Goal: Use online tool/utility

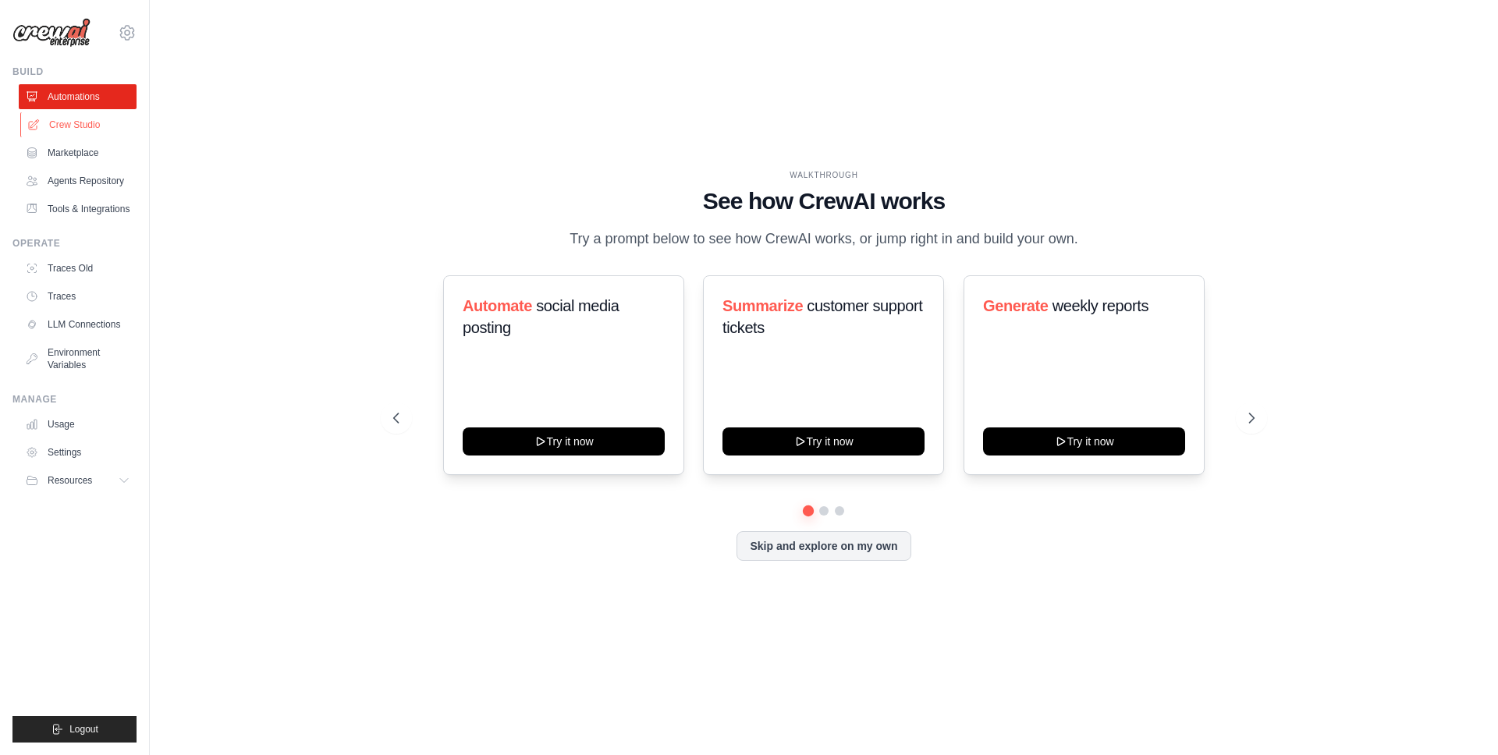
click at [75, 128] on link "Crew Studio" at bounding box center [79, 124] width 118 height 25
click at [88, 121] on link "Crew Studio" at bounding box center [79, 124] width 118 height 25
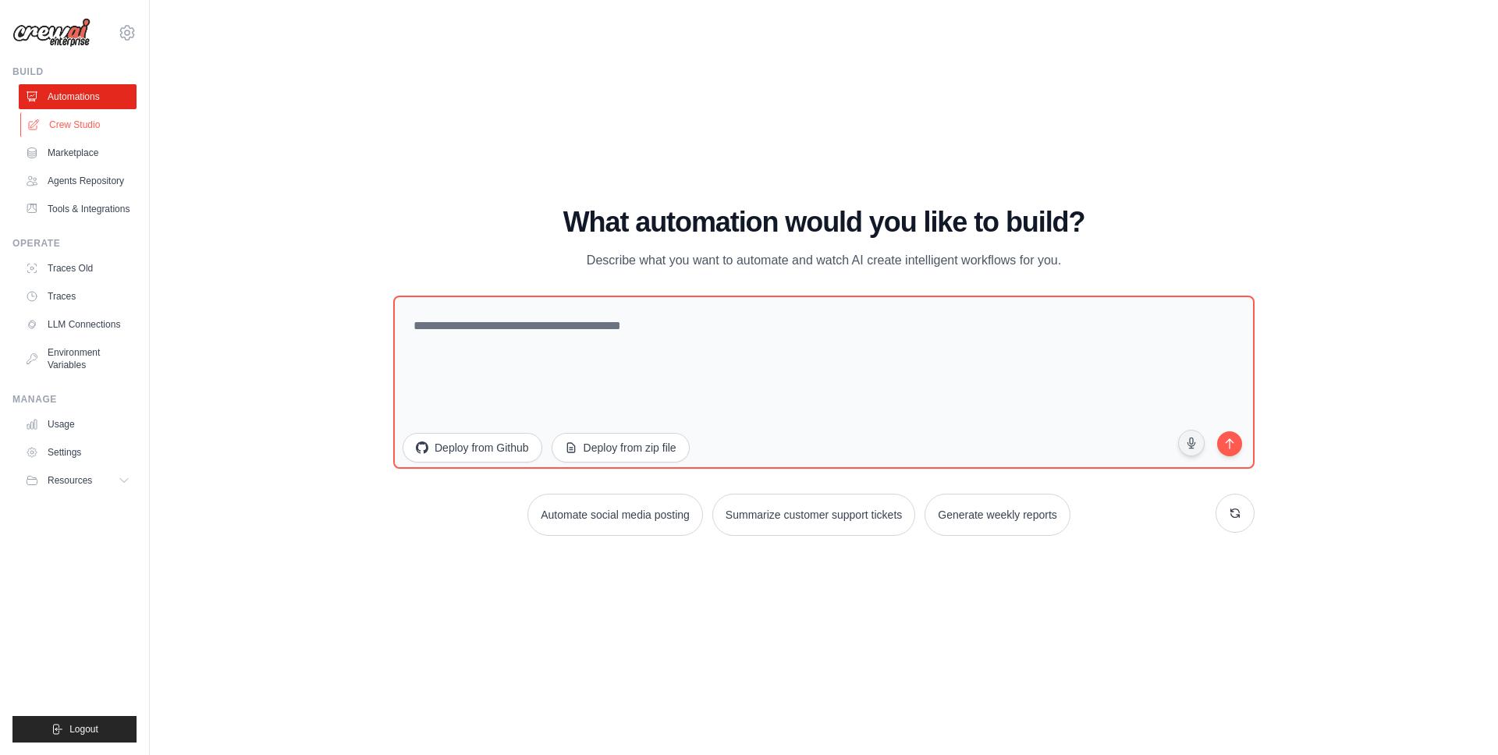
click at [92, 126] on link "Crew Studio" at bounding box center [79, 124] width 118 height 25
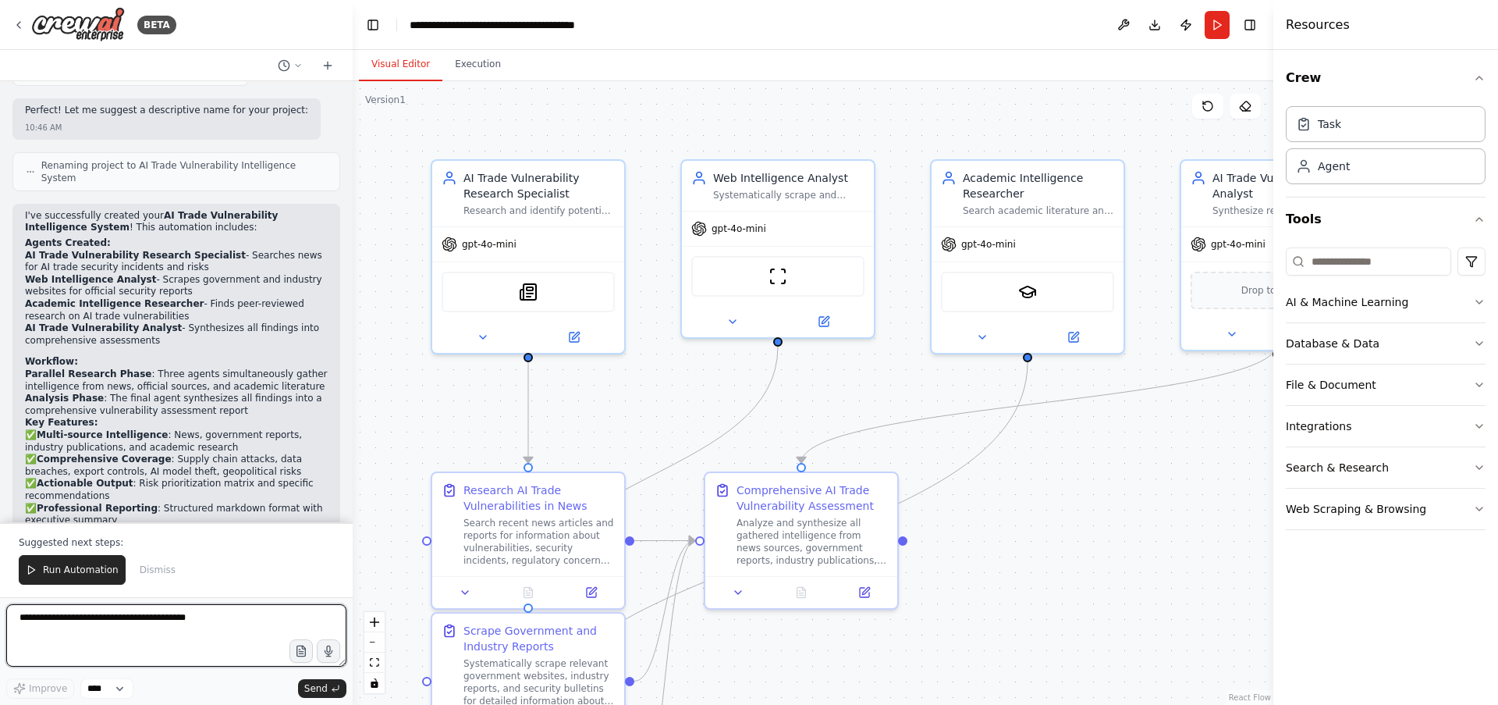
scroll to position [1260, 0]
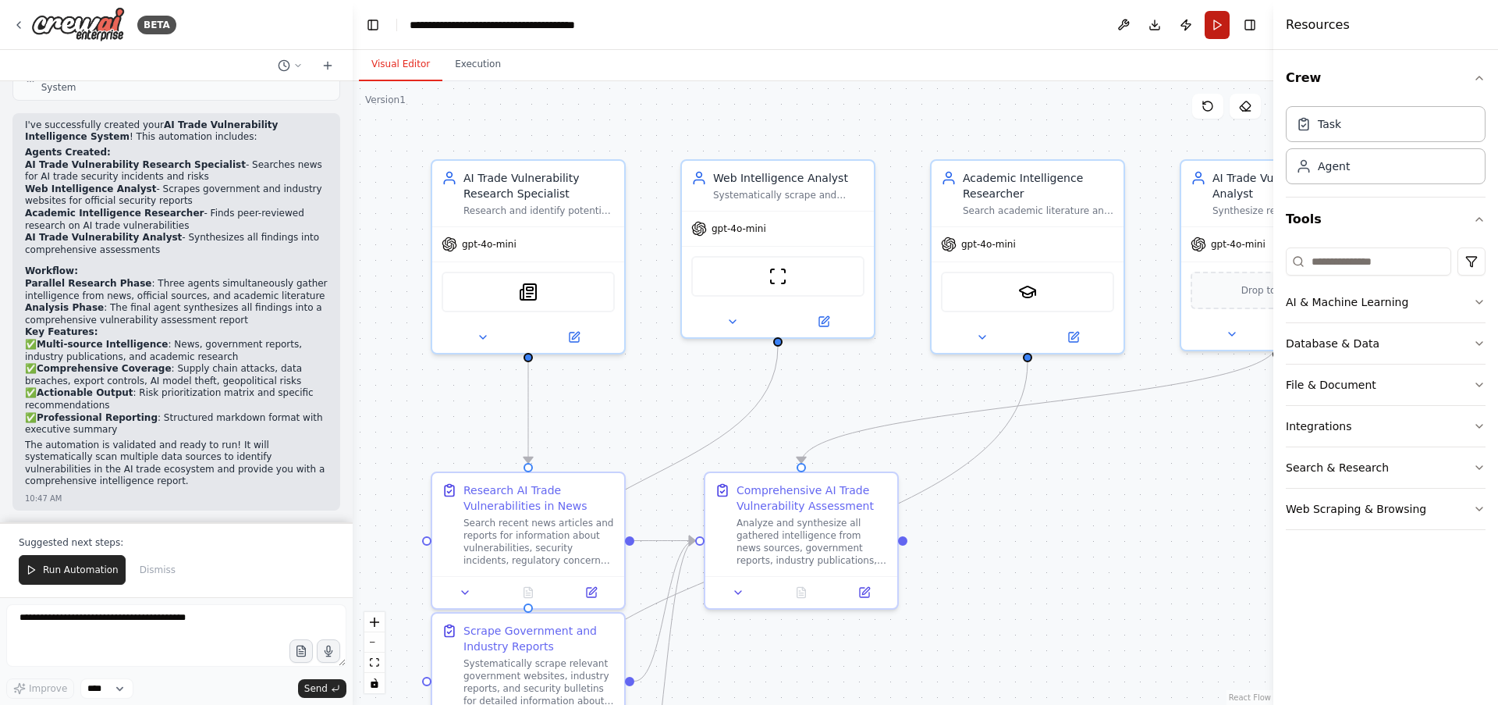
click at [1208, 24] on button "Run" at bounding box center [1217, 25] width 25 height 28
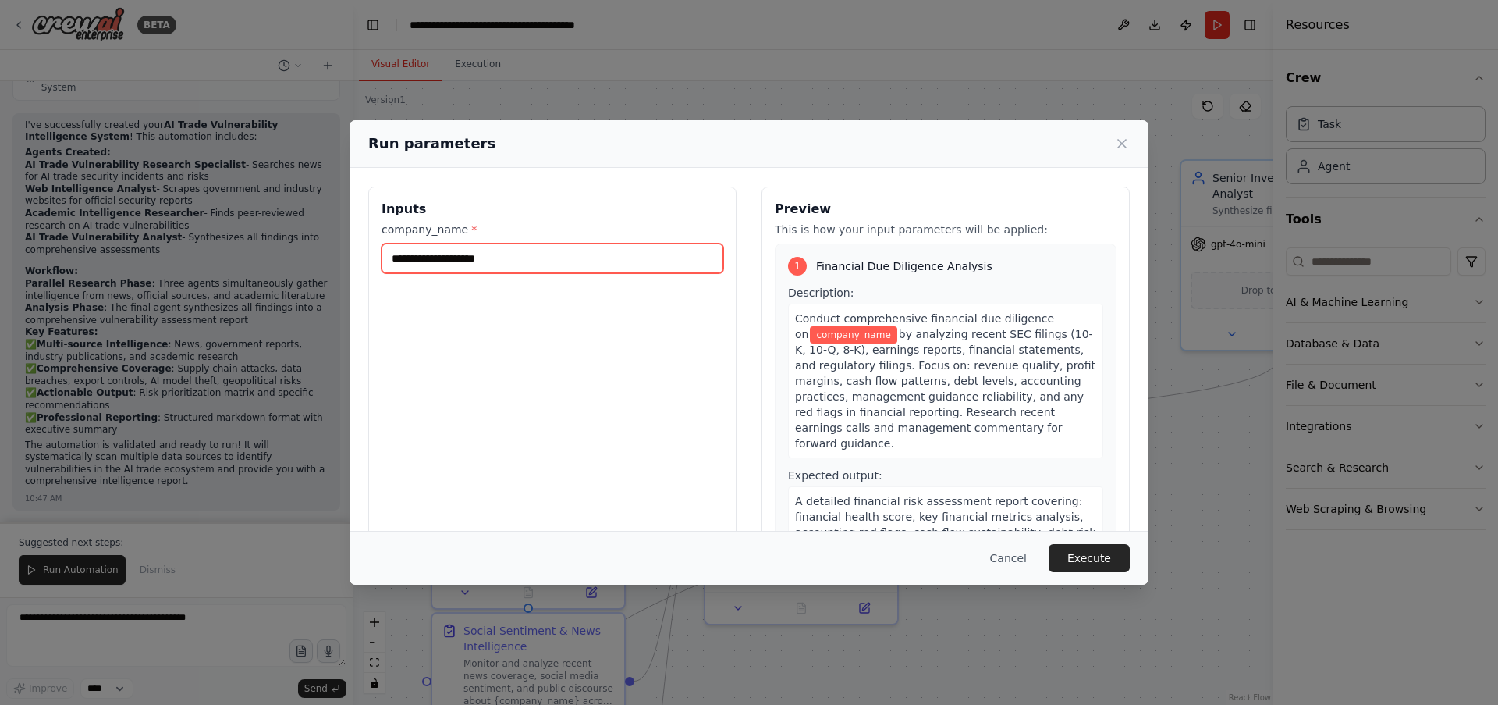
click at [472, 259] on input "company_name *" at bounding box center [553, 258] width 342 height 30
type input "****"
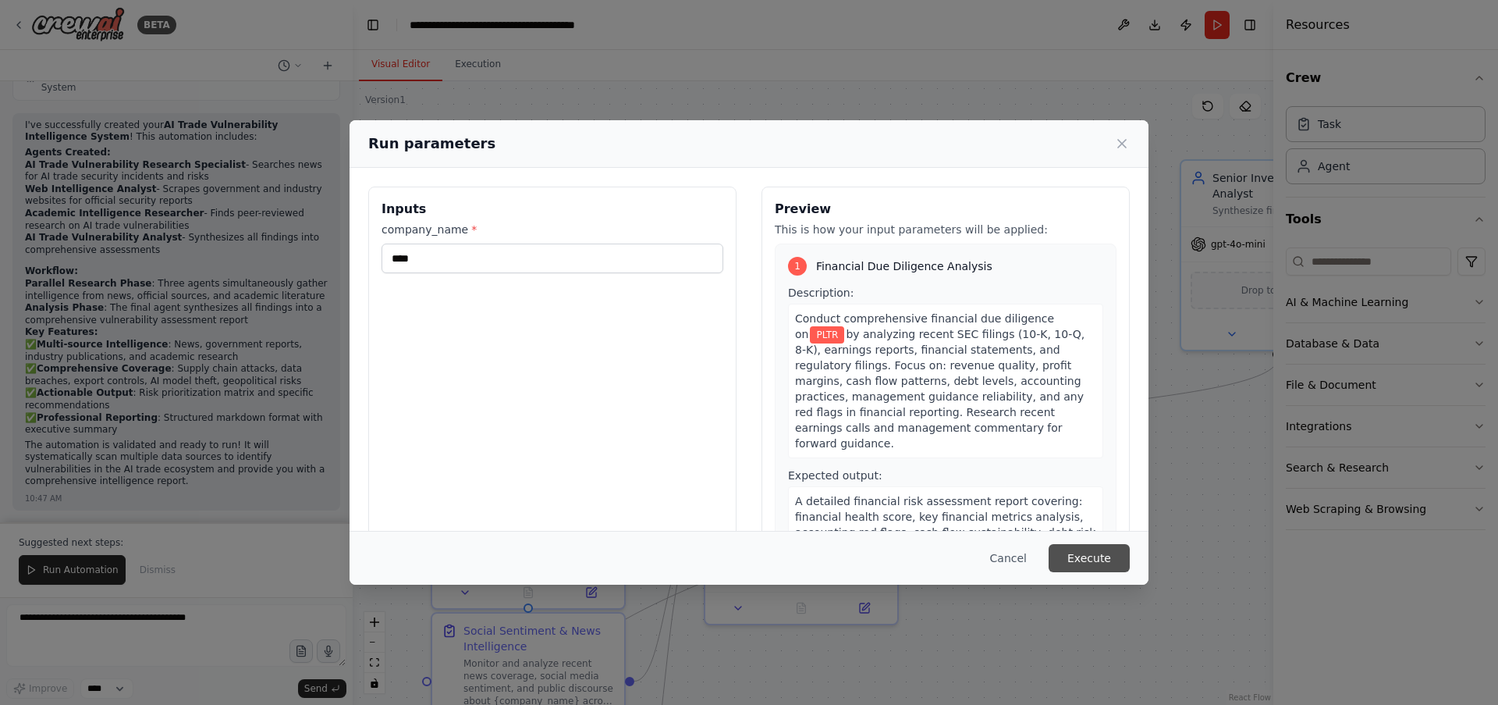
click at [1086, 557] on button "Execute" at bounding box center [1089, 558] width 81 height 28
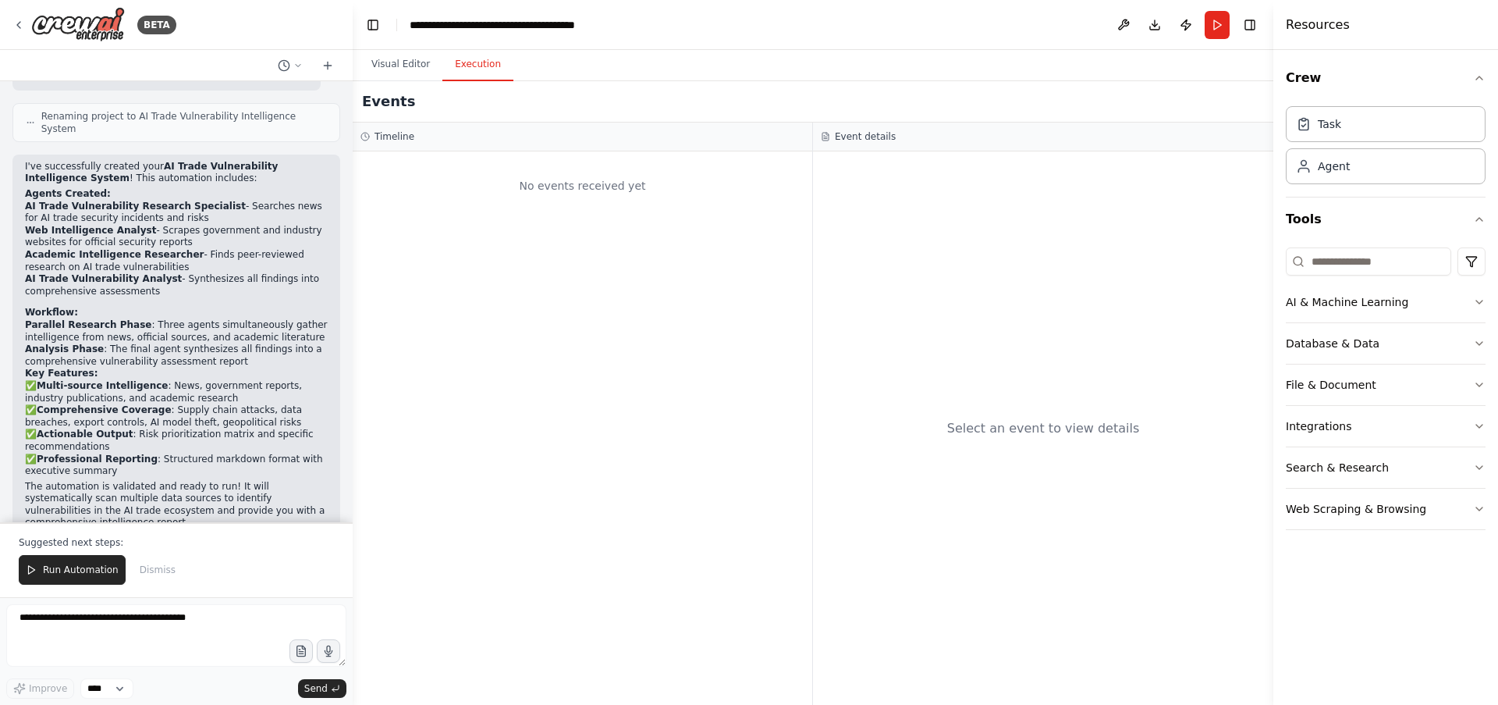
scroll to position [1205, 0]
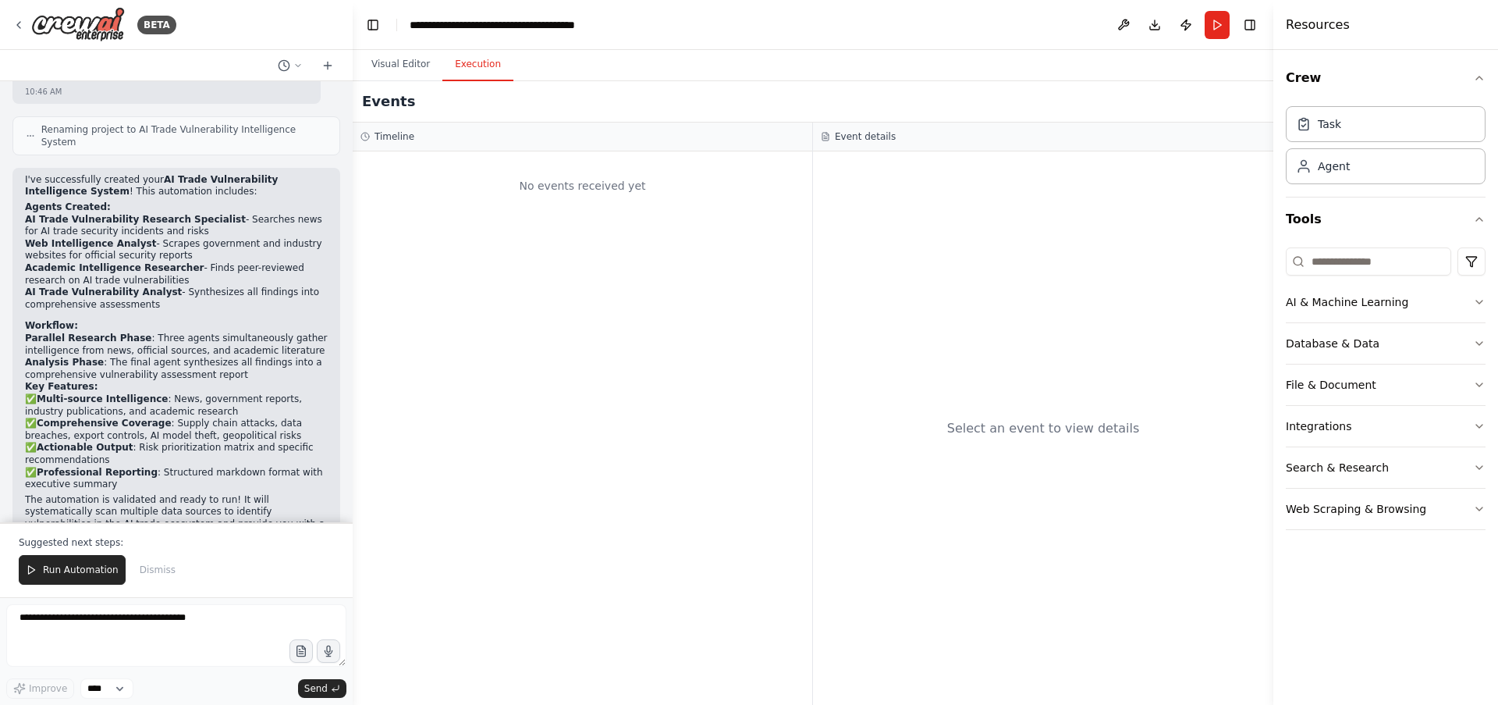
click at [101, 193] on strong "AI Trade Vulnerability Intelligence System" at bounding box center [151, 185] width 253 height 23
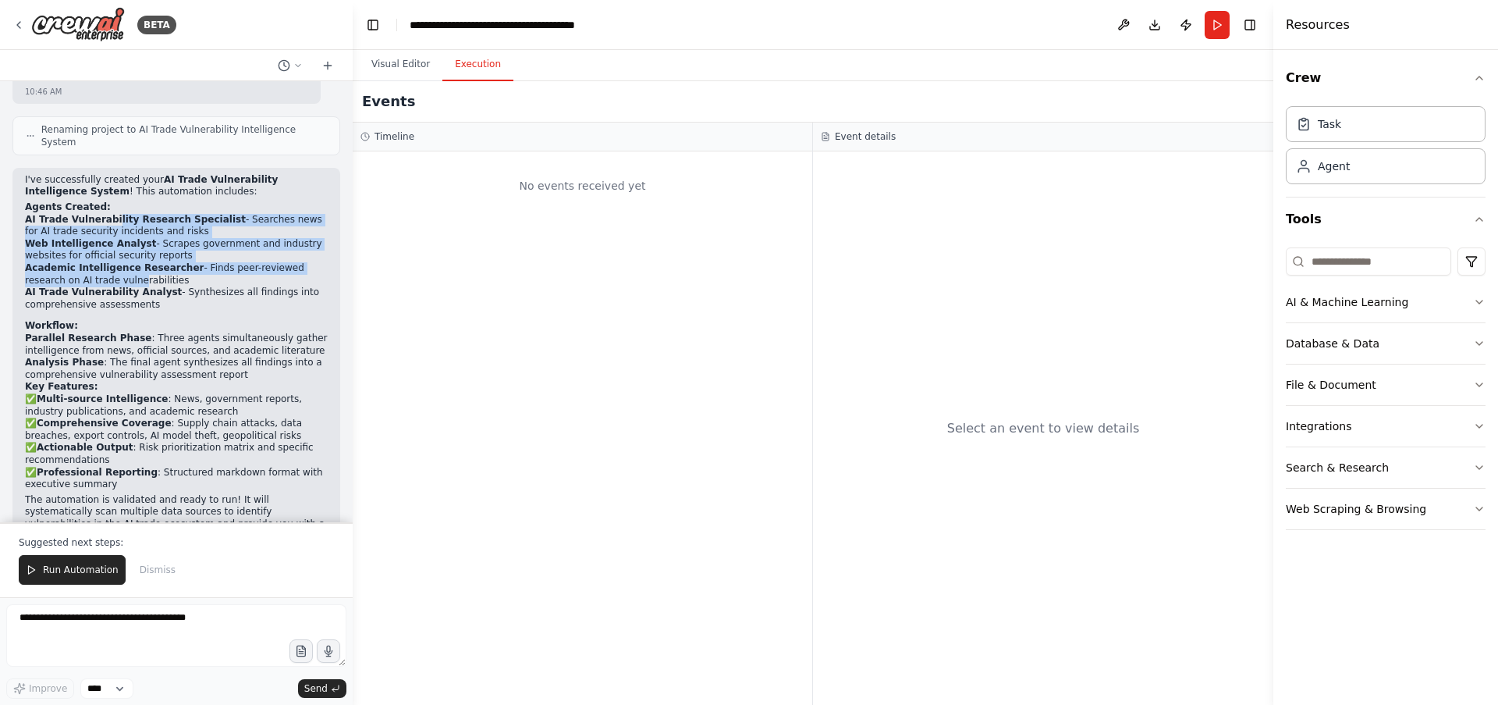
drag, startPoint x: 115, startPoint y: 223, endPoint x: 138, endPoint y: 294, distance: 74.5
click at [136, 286] on ul "AI Trade Vulnerability Research Specialist - Searches news for AI trade securit…" at bounding box center [176, 263] width 303 height 98
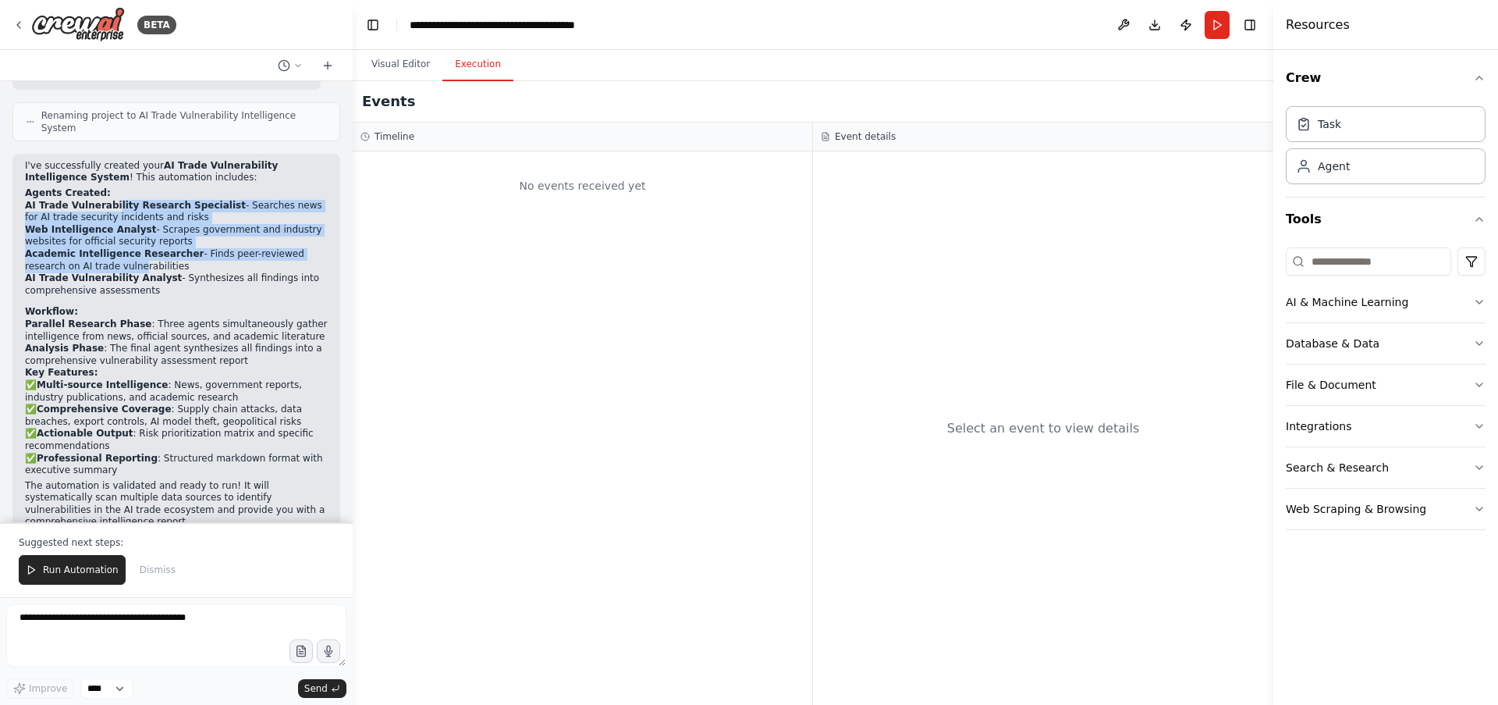
scroll to position [1260, 0]
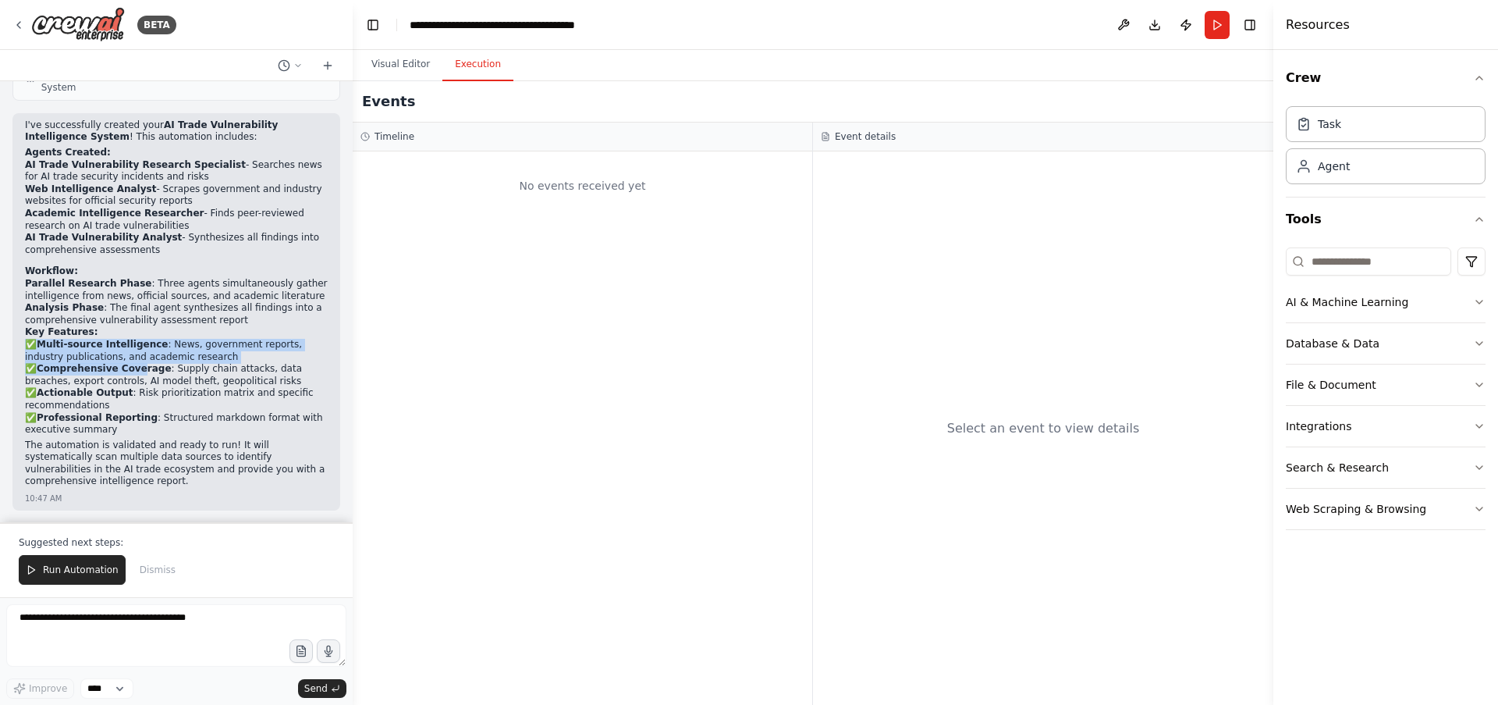
drag, startPoint x: 113, startPoint y: 328, endPoint x: 144, endPoint y: 375, distance: 55.6
click at [141, 370] on div "I've successfully created your AI Trade Vulnerability Intelligence System ! Thi…" at bounding box center [176, 304] width 303 height 371
click at [180, 358] on p "✅ Multi-source Intelligence : News, government reports, industry publications, …" at bounding box center [176, 388] width 303 height 98
drag, startPoint x: 237, startPoint y: 355, endPoint x: 59, endPoint y: 345, distance: 179.0
click at [59, 345] on p "✅ Multi-source Intelligence : News, government reports, industry publications, …" at bounding box center [176, 388] width 303 height 98
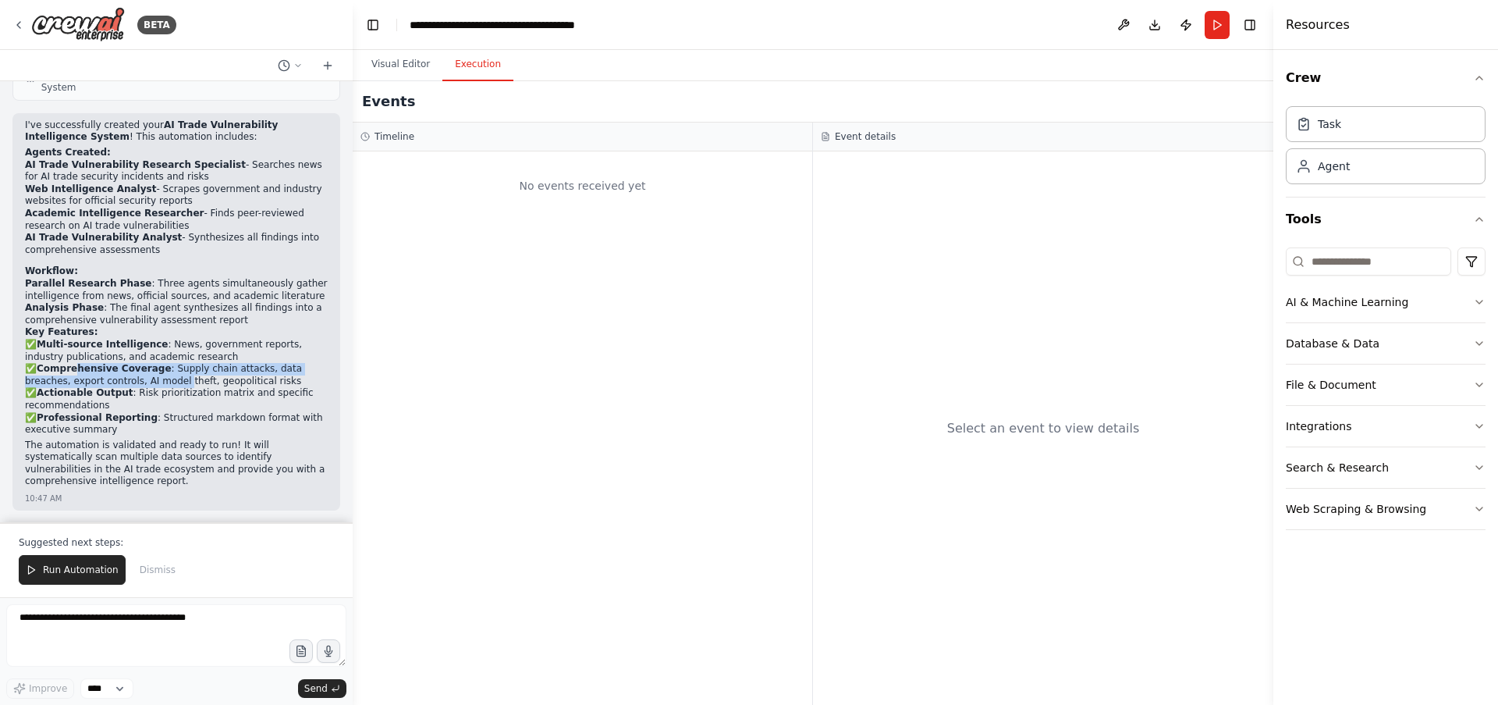
drag, startPoint x: 78, startPoint y: 367, endPoint x: 185, endPoint y: 379, distance: 107.6
click at [185, 379] on p "✅ Multi-source Intelligence : News, government reports, industry publications, …" at bounding box center [176, 388] width 303 height 98
click at [243, 379] on p "✅ Multi-source Intelligence : News, government reports, industry publications, …" at bounding box center [176, 388] width 303 height 98
drag, startPoint x: 282, startPoint y: 380, endPoint x: 91, endPoint y: 365, distance: 191.0
click at [92, 365] on p "✅ Multi-source Intelligence : News, government reports, industry publications, …" at bounding box center [176, 388] width 303 height 98
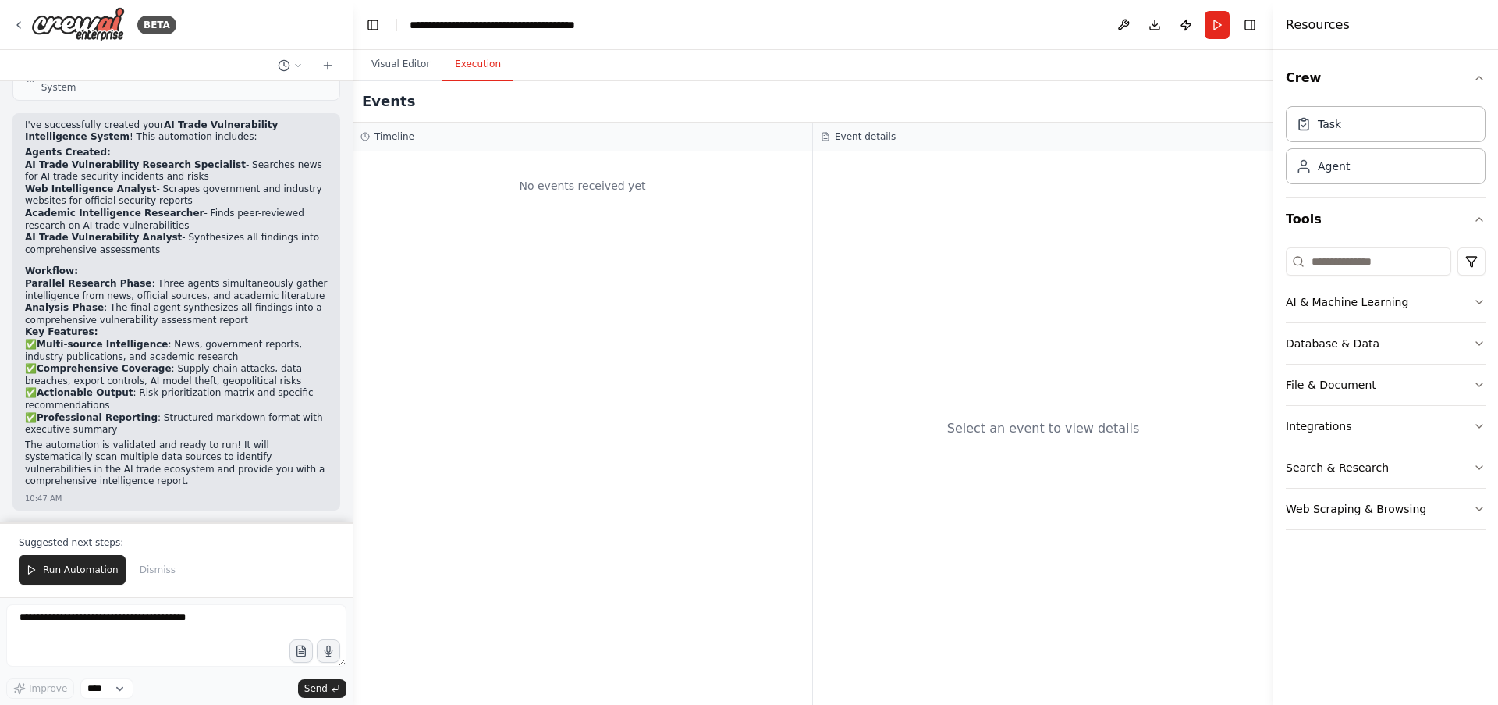
click at [555, 263] on div "No events received yet" at bounding box center [583, 427] width 460 height 553
click at [81, 566] on span "Run Automation" at bounding box center [81, 569] width 76 height 12
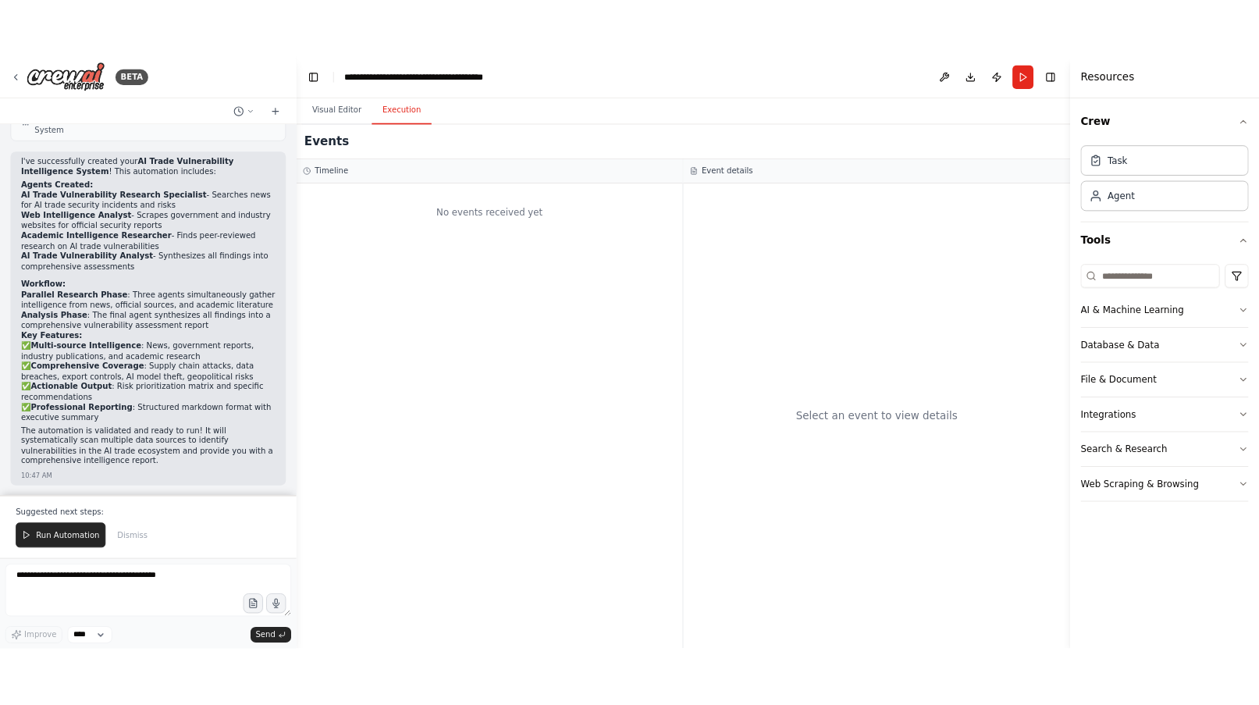
scroll to position [1185, 0]
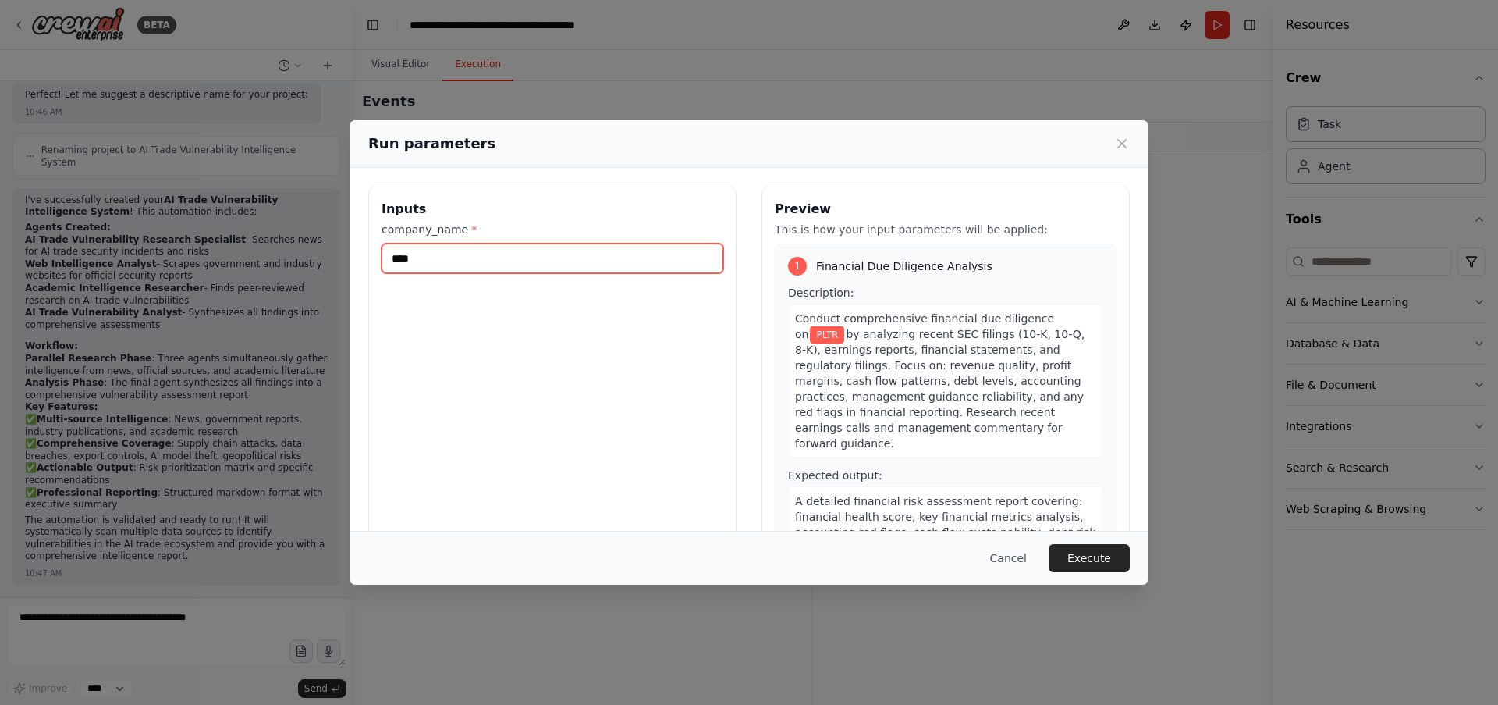
click at [430, 253] on input "****" at bounding box center [553, 258] width 342 height 30
type input "********"
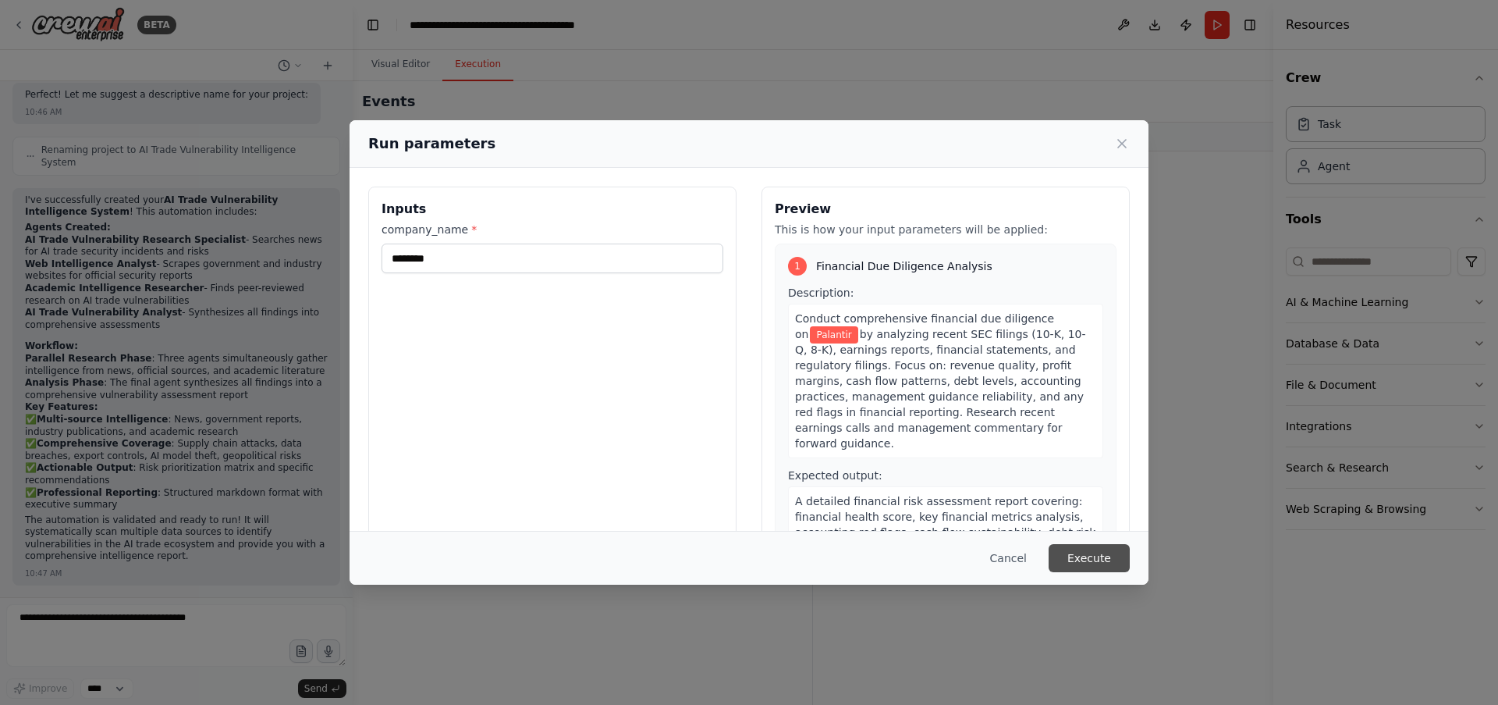
click at [1092, 560] on button "Execute" at bounding box center [1089, 558] width 81 height 28
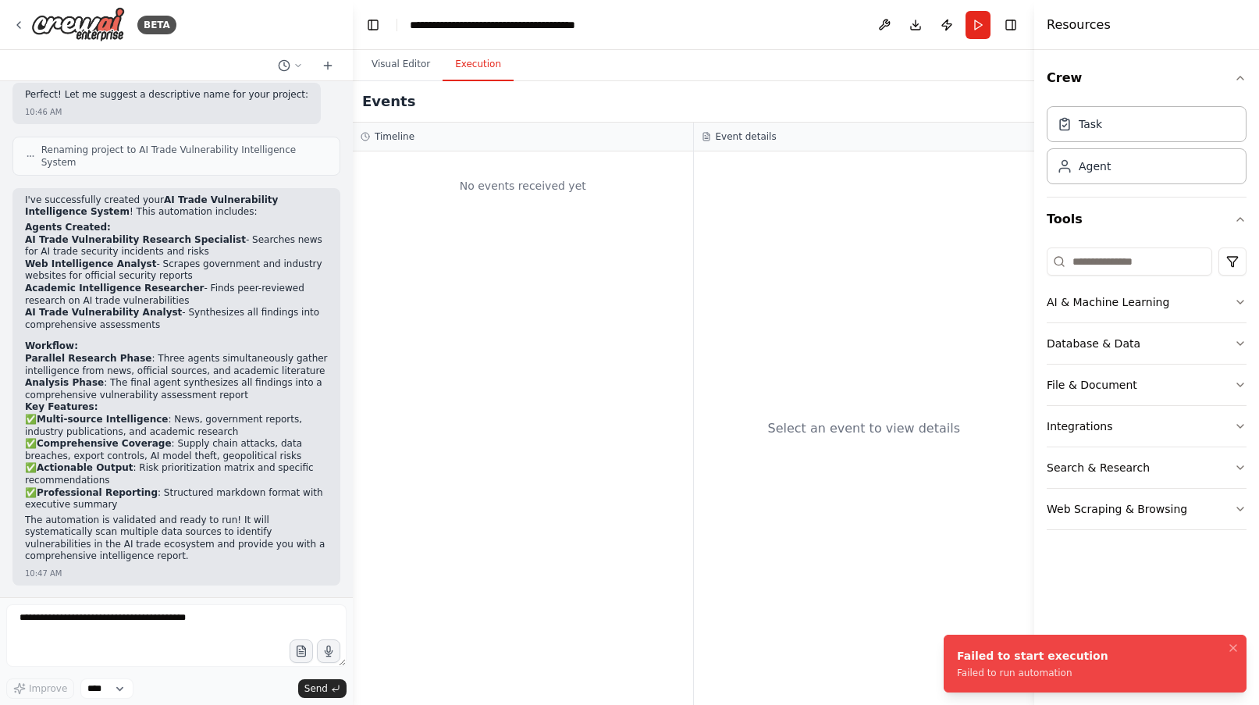
click at [1017, 676] on div "Failed to run automation" at bounding box center [1032, 672] width 151 height 12
click at [1227, 645] on icon "Notifications (F8)" at bounding box center [1233, 647] width 12 height 12
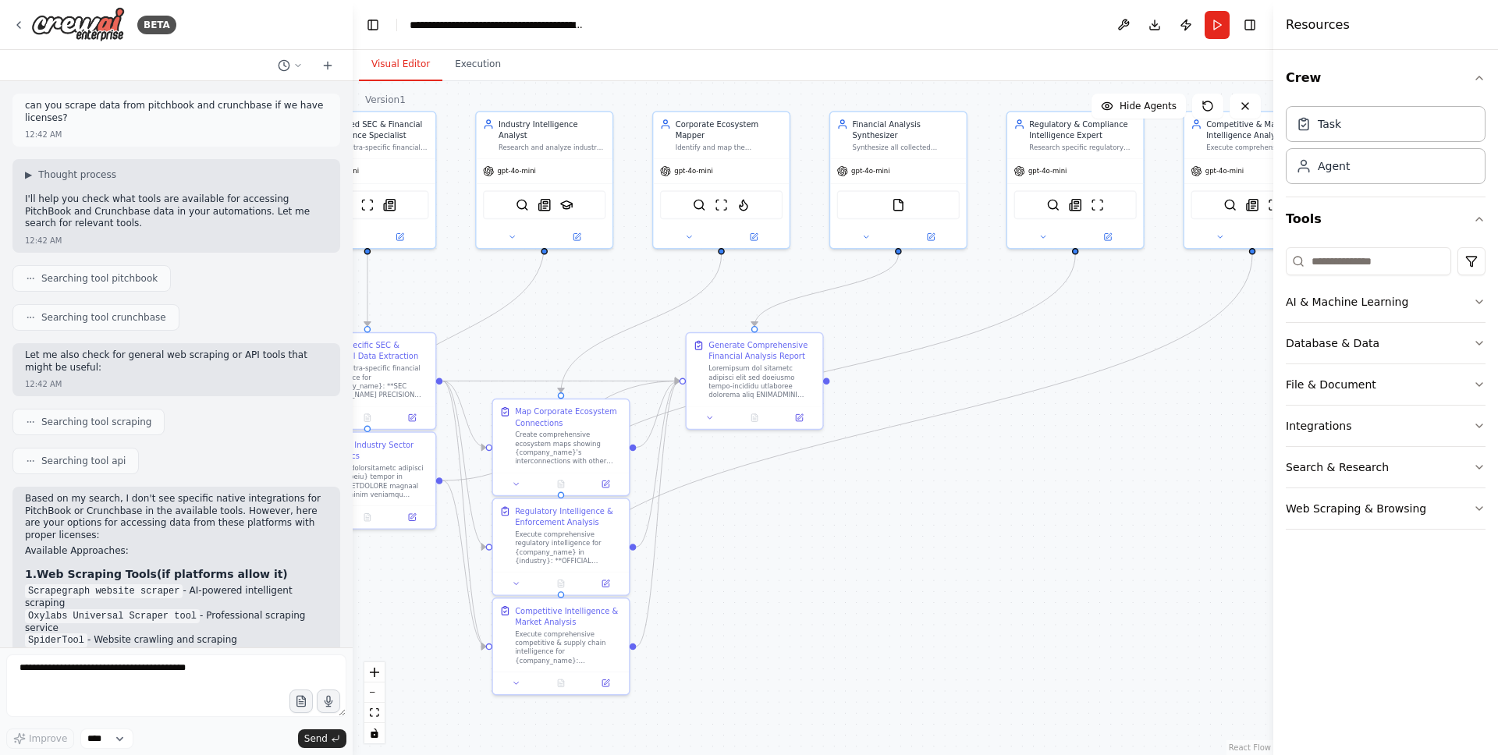
scroll to position [13039, 0]
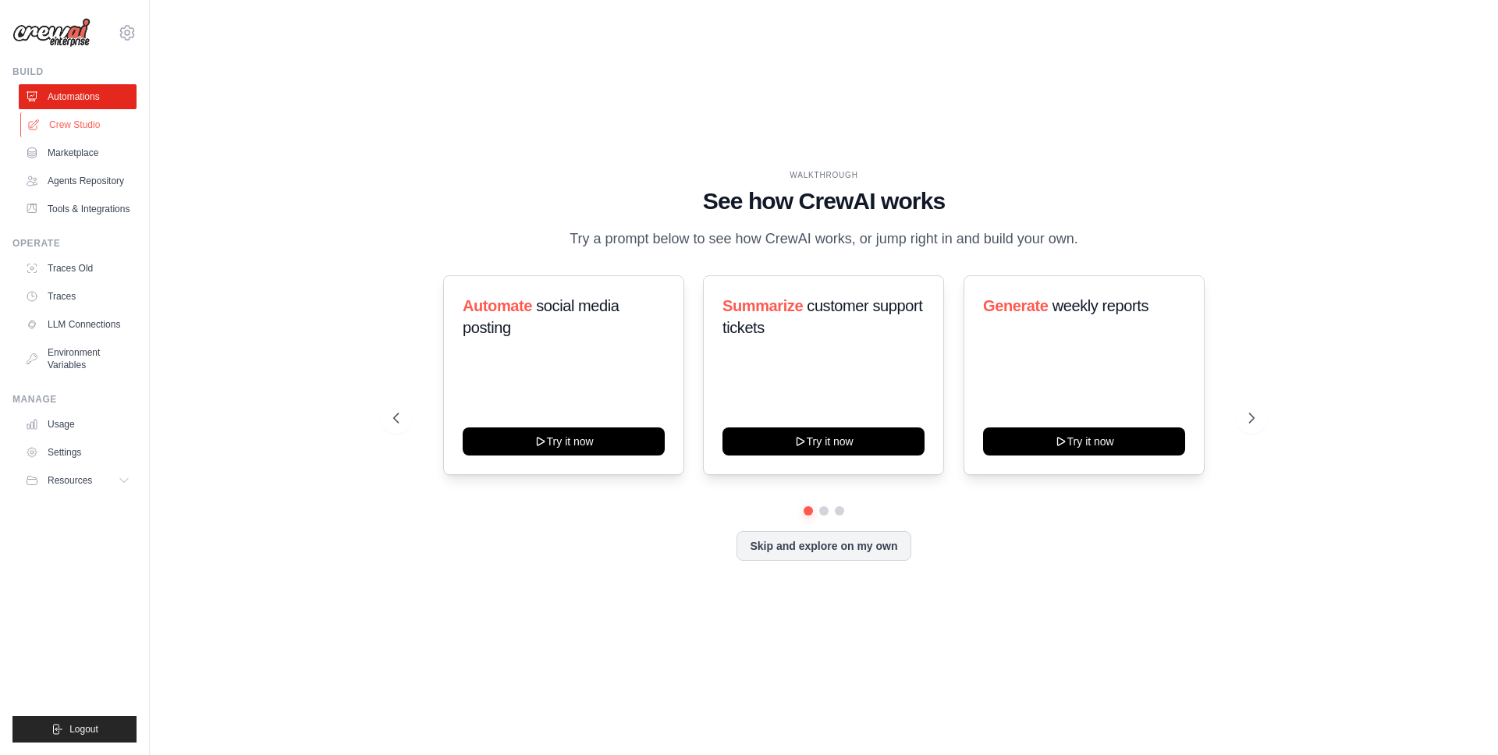
click at [59, 125] on link "Crew Studio" at bounding box center [79, 124] width 118 height 25
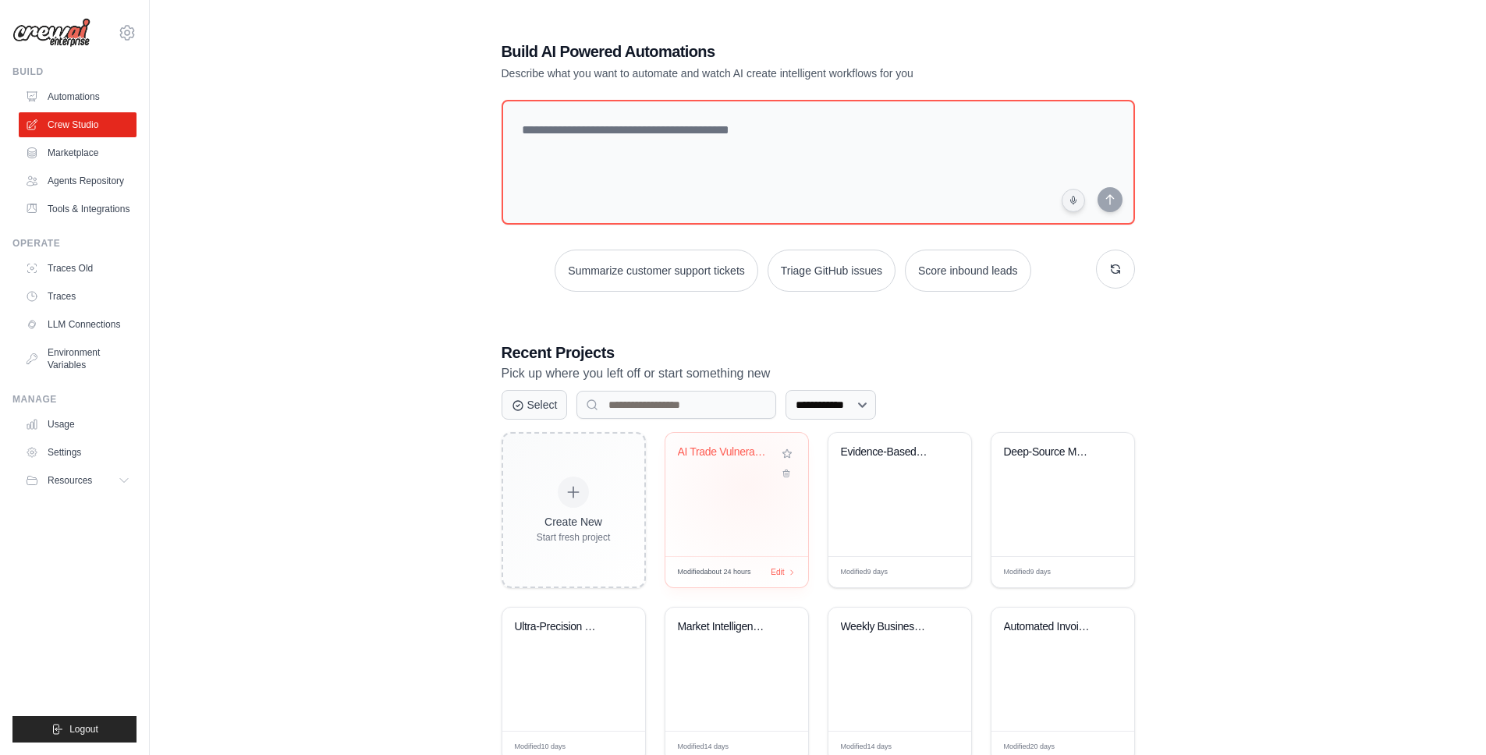
click at [747, 485] on div "AI Trade Vulnerability Intelligence..." at bounding box center [737, 494] width 143 height 123
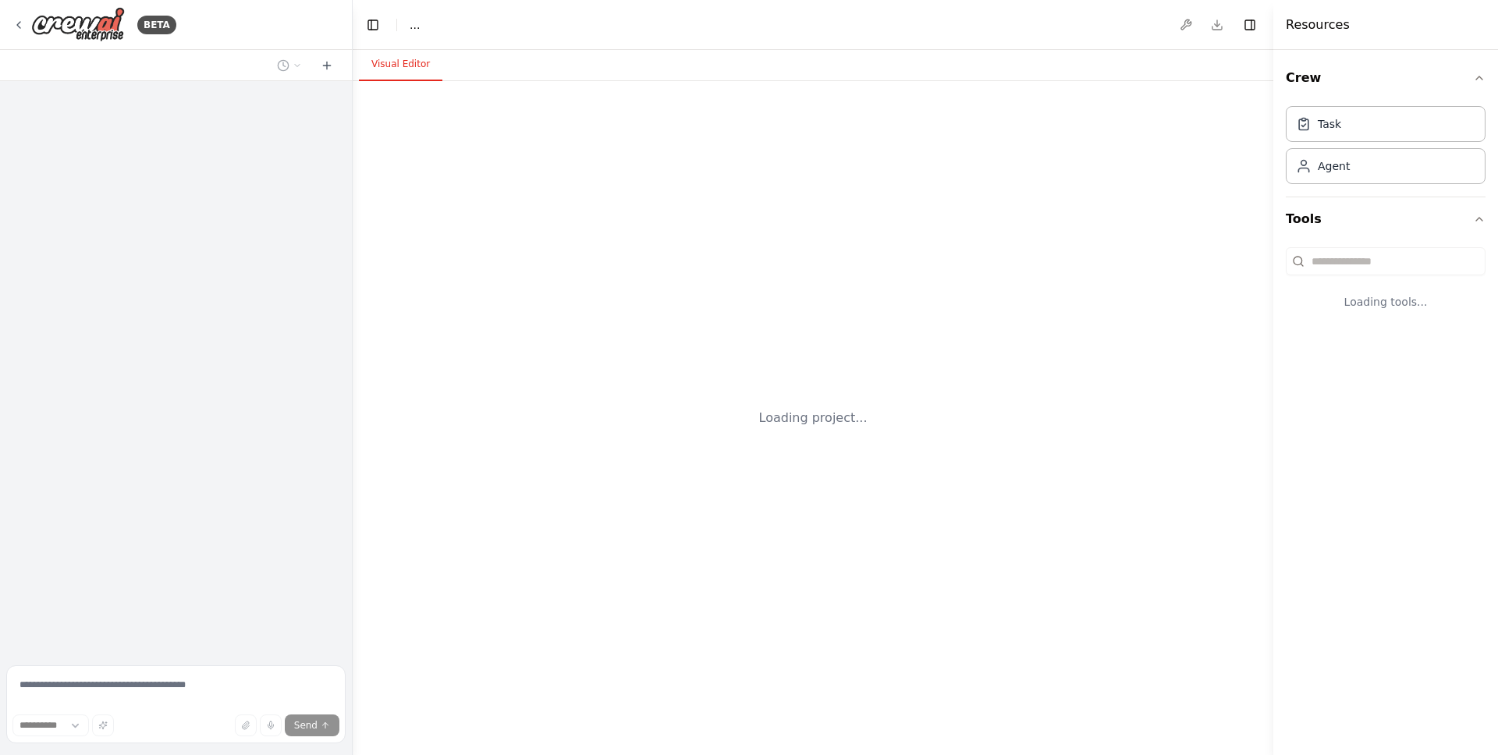
select select "****"
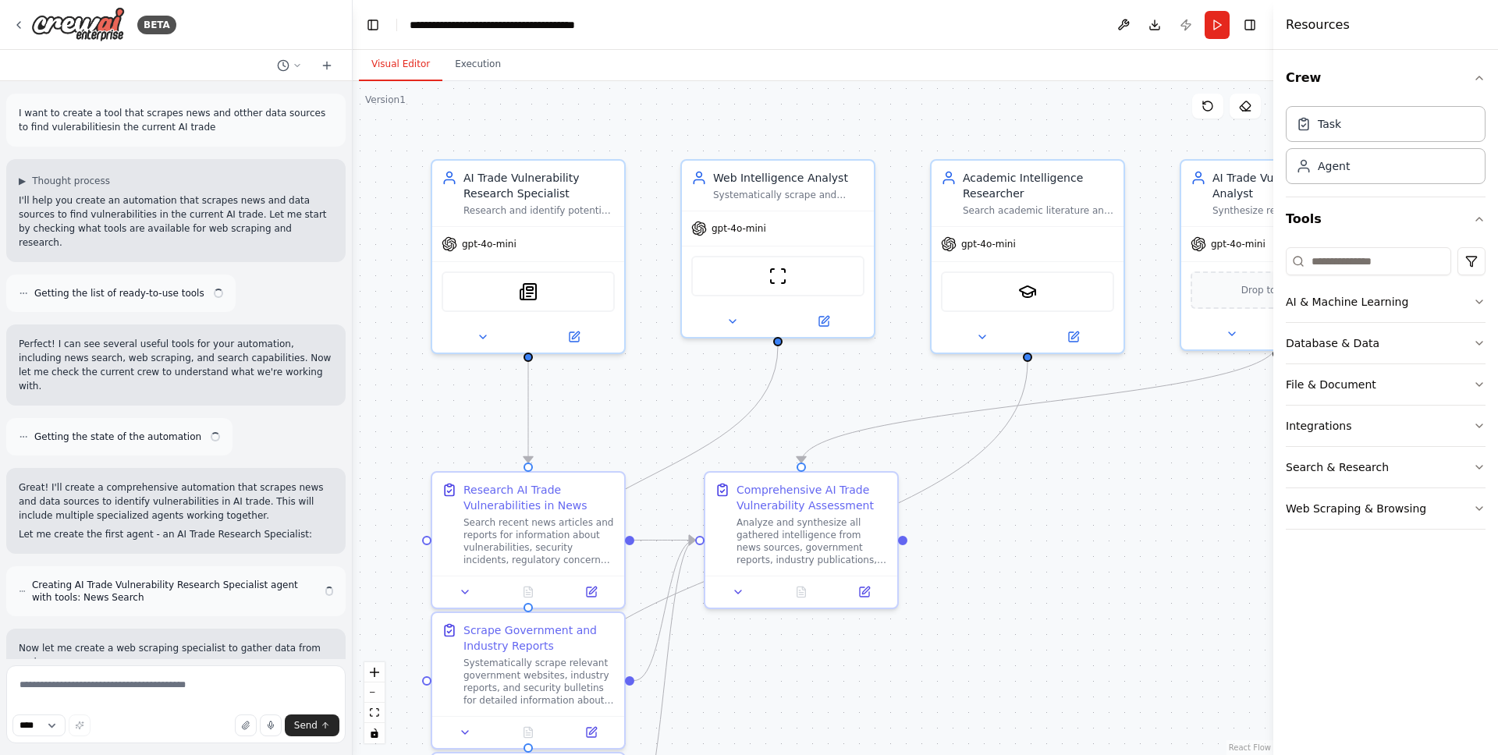
scroll to position [758, 0]
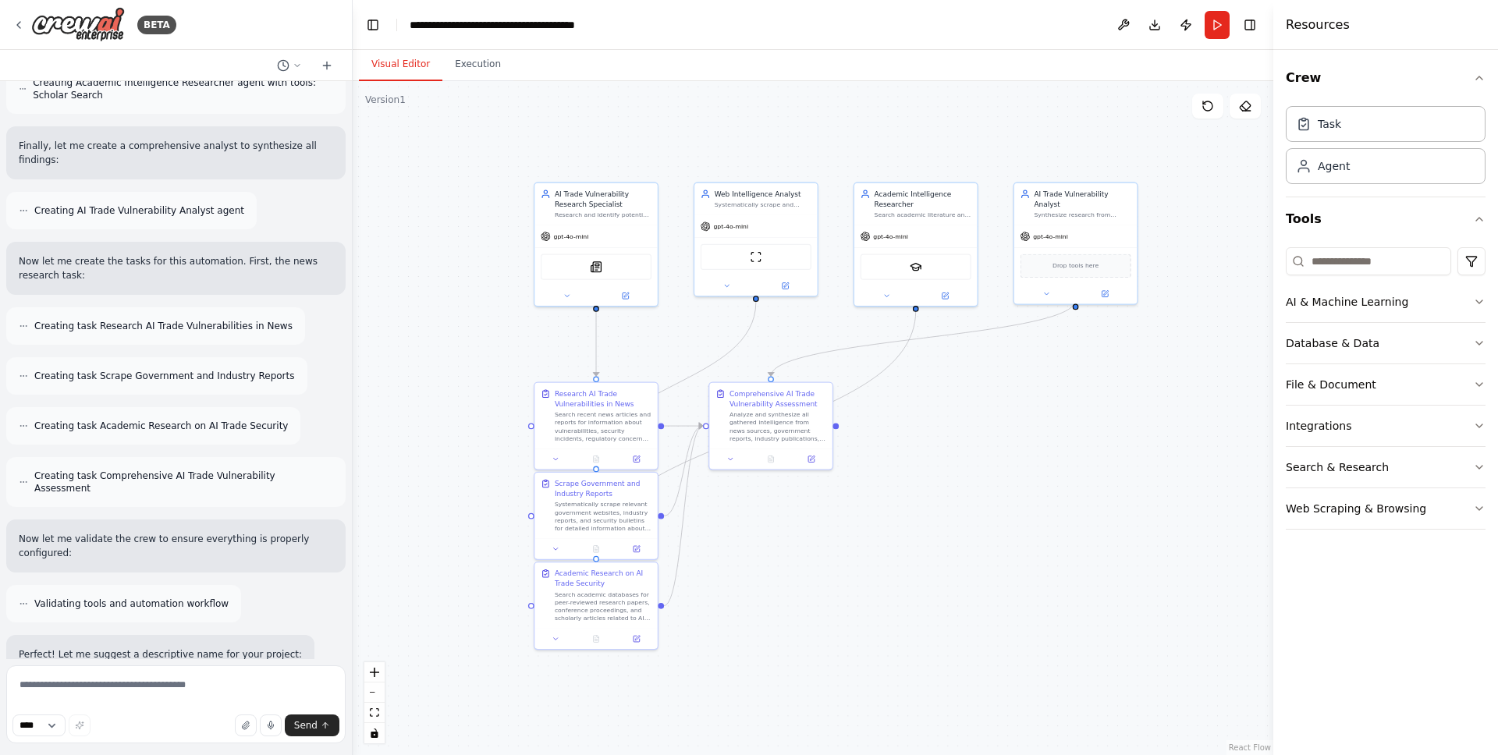
drag, startPoint x: 1042, startPoint y: 497, endPoint x: 925, endPoint y: 400, distance: 151.8
click at [925, 401] on div ".deletable-edge-delete-btn { width: 20px; height: 20px; border: 0px solid #ffff…" at bounding box center [813, 418] width 921 height 674
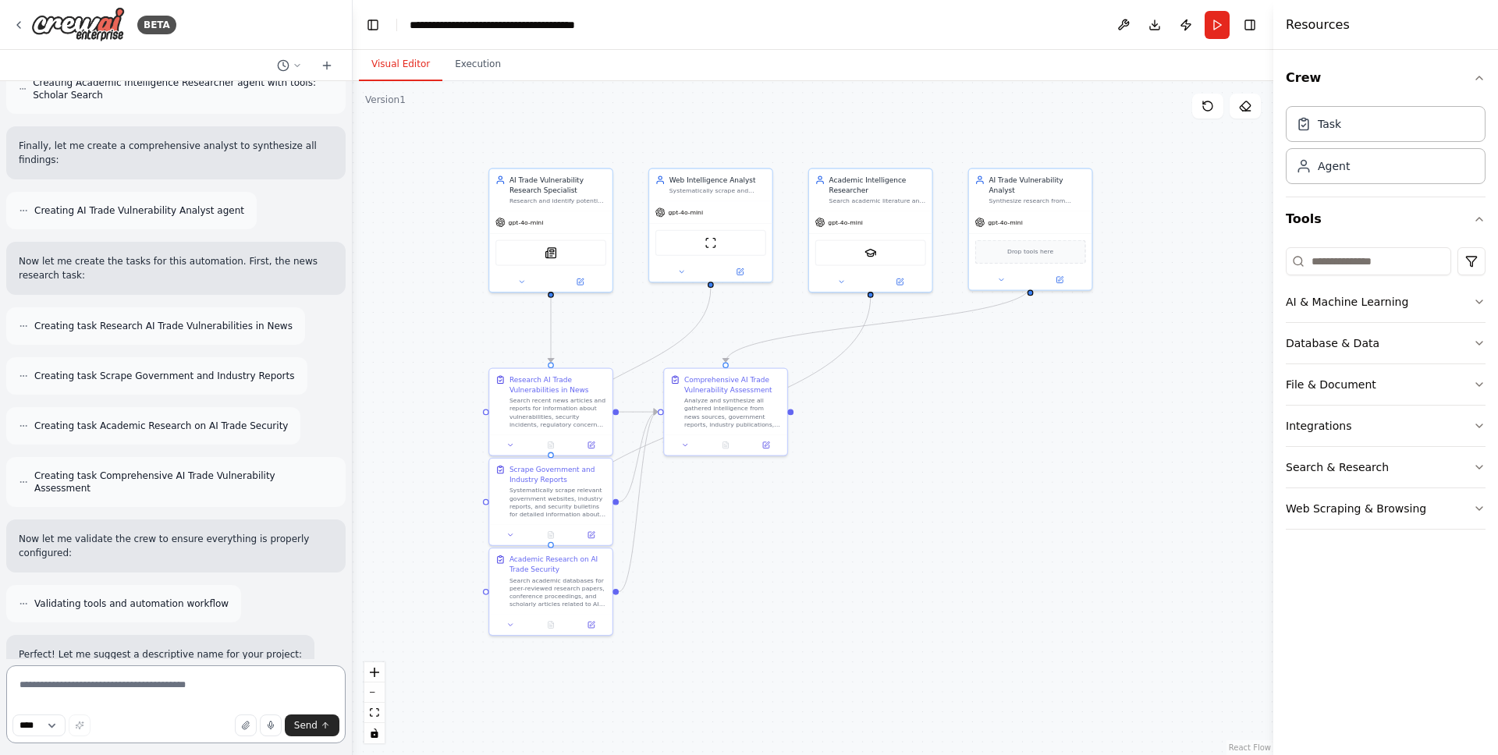
click at [110, 694] on textarea at bounding box center [175, 705] width 339 height 78
click at [133, 695] on textarea at bounding box center [175, 705] width 339 height 78
click at [134, 695] on textarea at bounding box center [175, 705] width 339 height 78
click at [1222, 26] on button "Run" at bounding box center [1217, 25] width 25 height 28
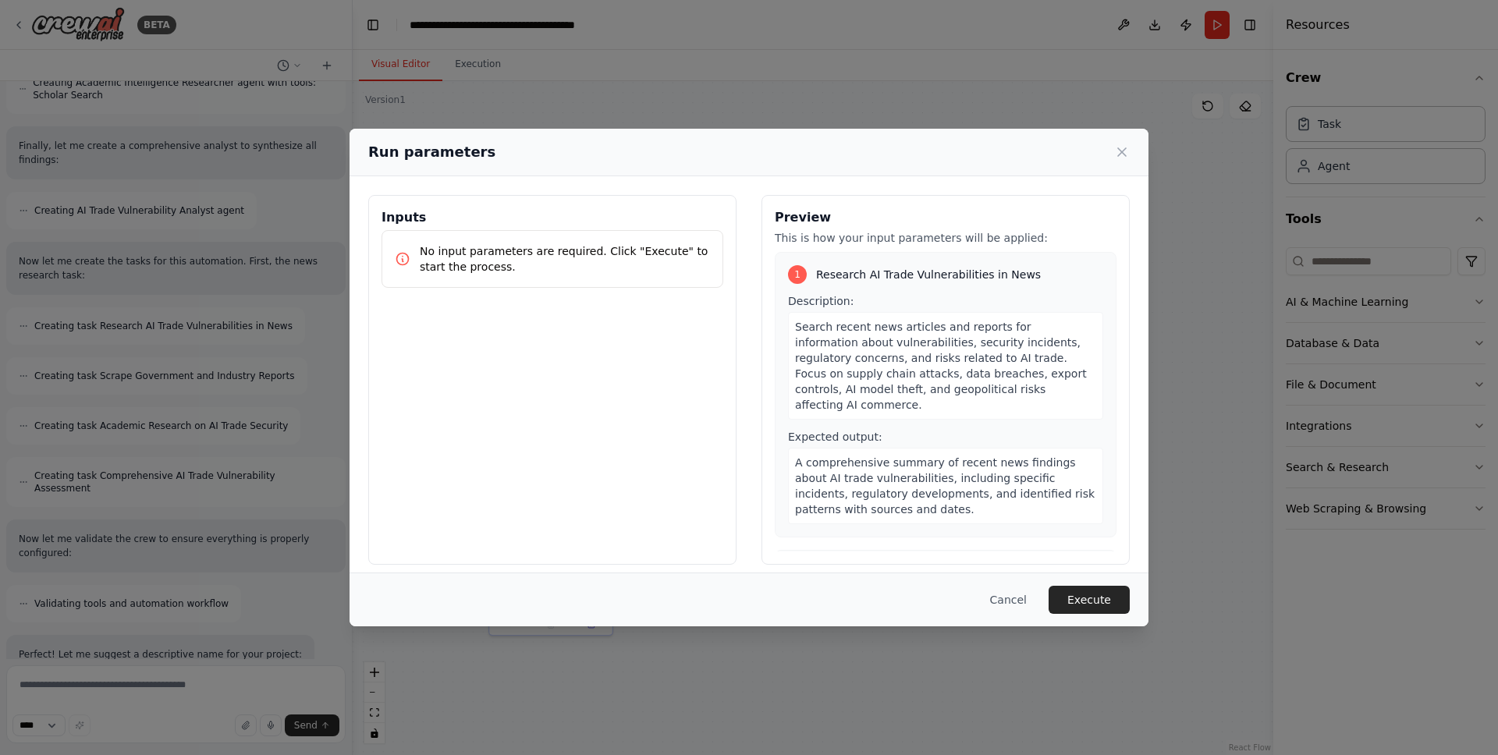
click at [1188, 274] on div "Run parameters Inputs No input parameters are required. Click "Execute" to star…" at bounding box center [749, 377] width 1498 height 755
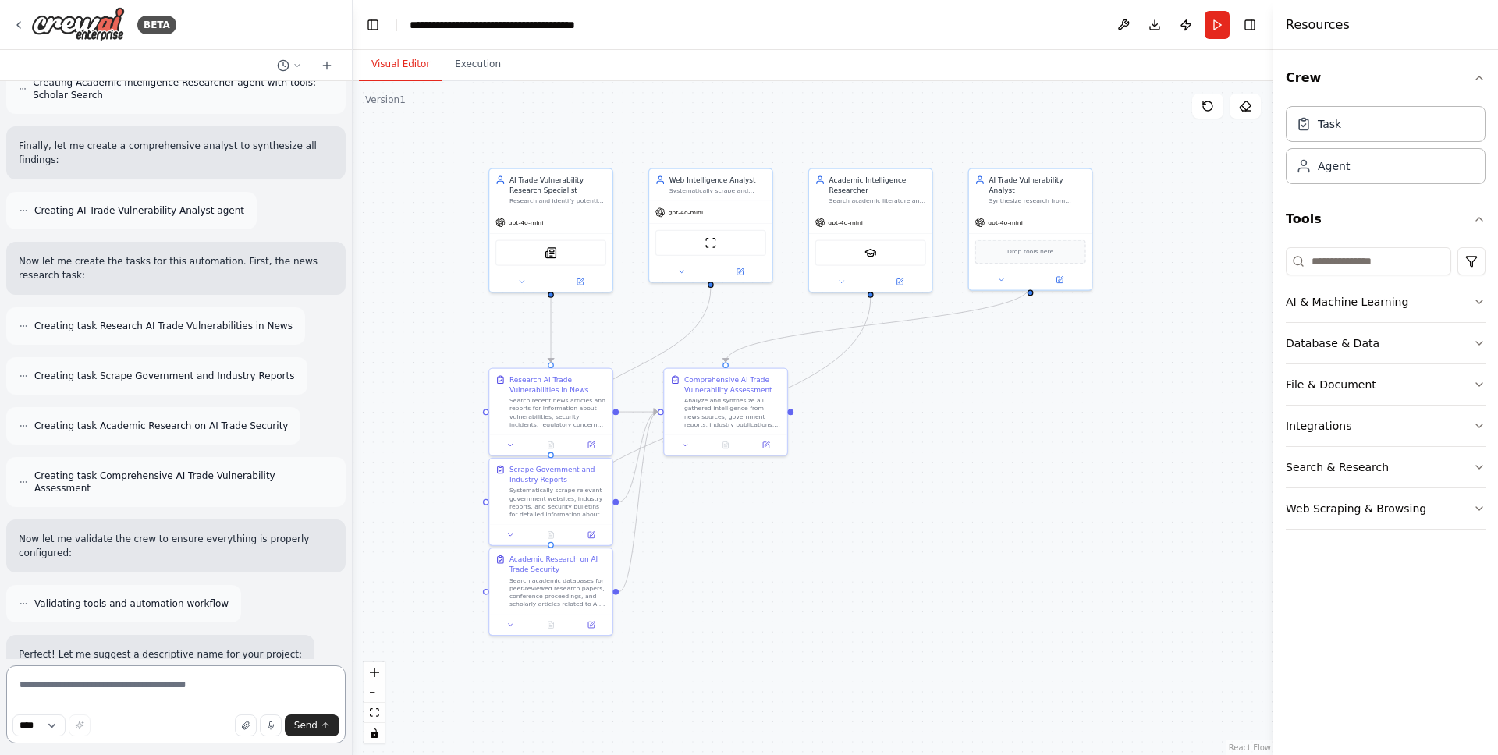
click at [73, 691] on textarea at bounding box center [175, 705] width 339 height 78
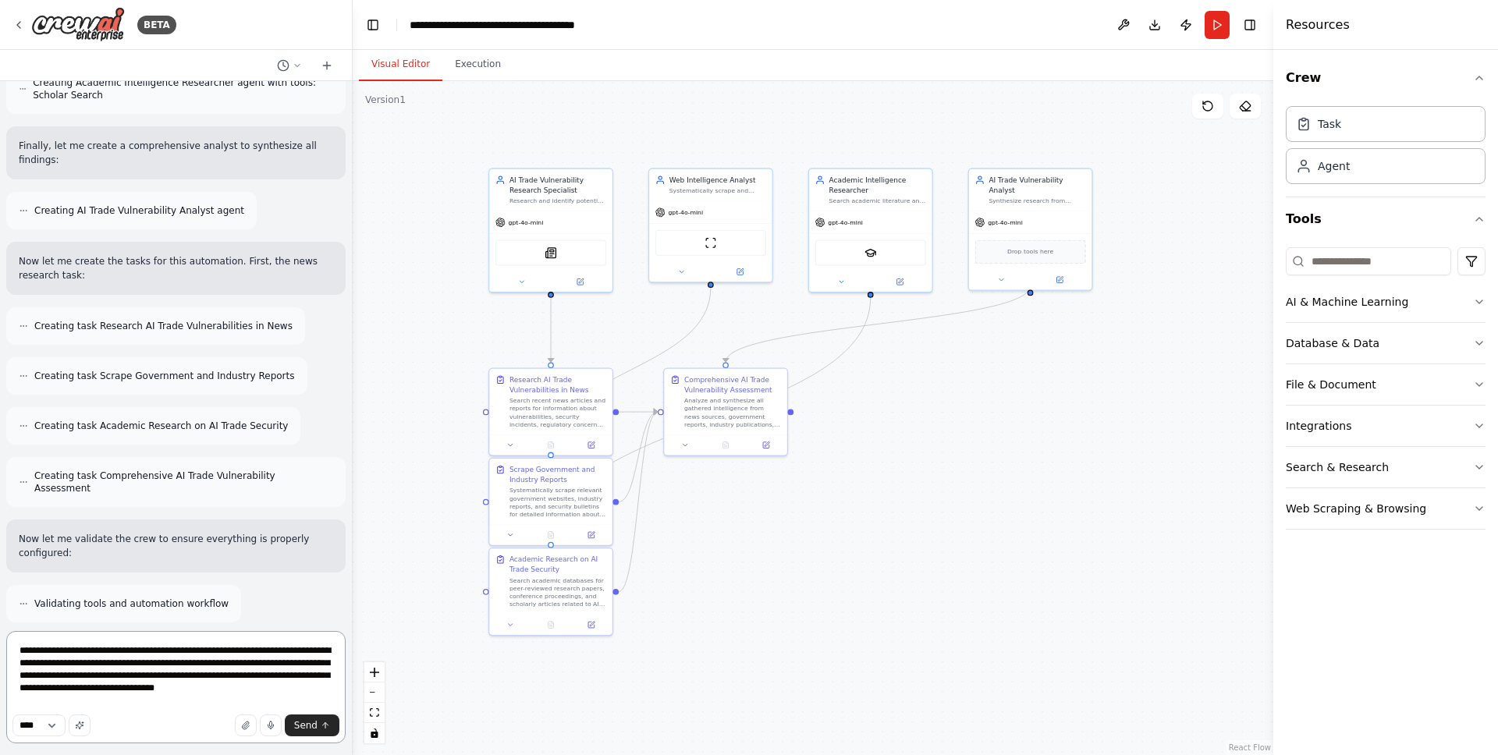
type textarea "**********"
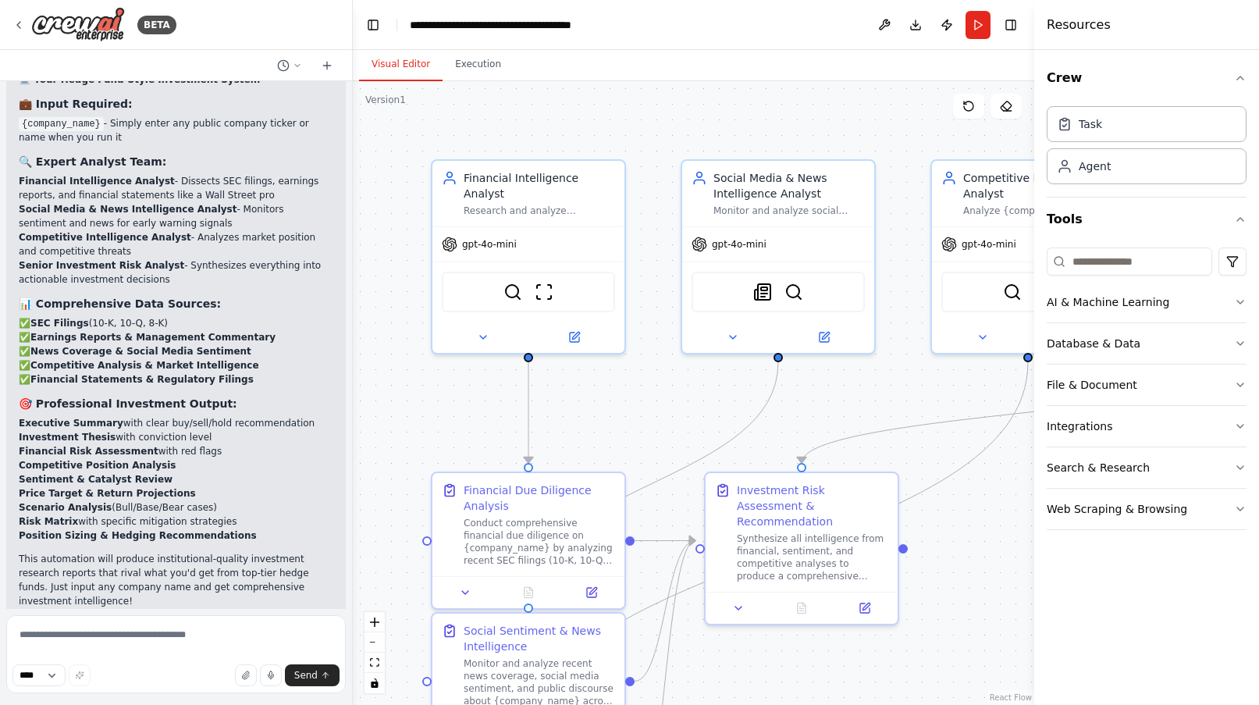
click at [969, 20] on button "Run" at bounding box center [977, 25] width 25 height 28
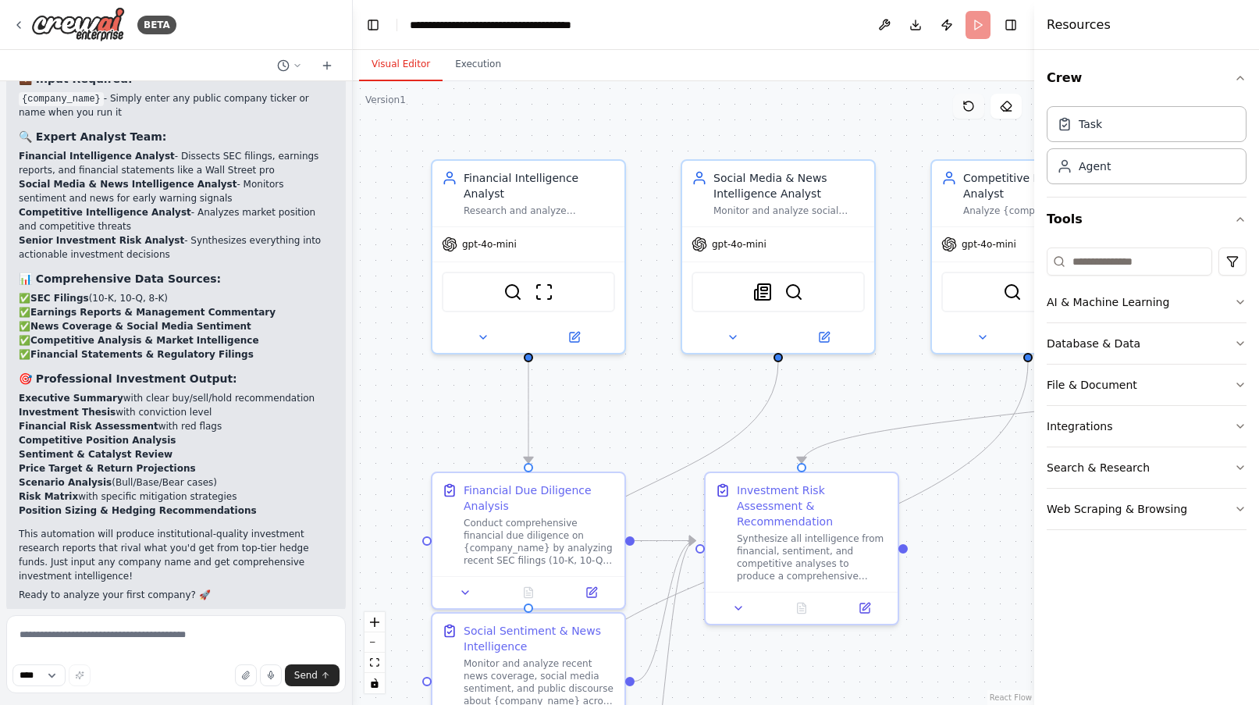
scroll to position [4278, 0]
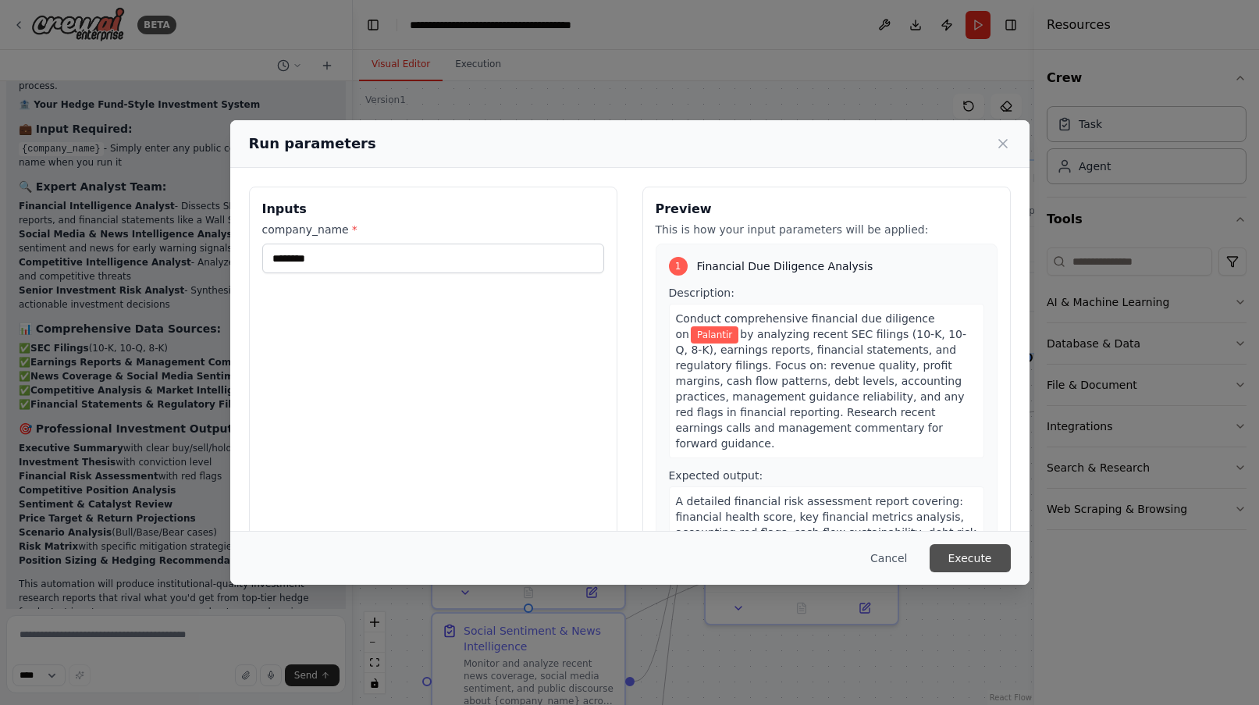
click at [956, 546] on button "Execute" at bounding box center [969, 558] width 81 height 28
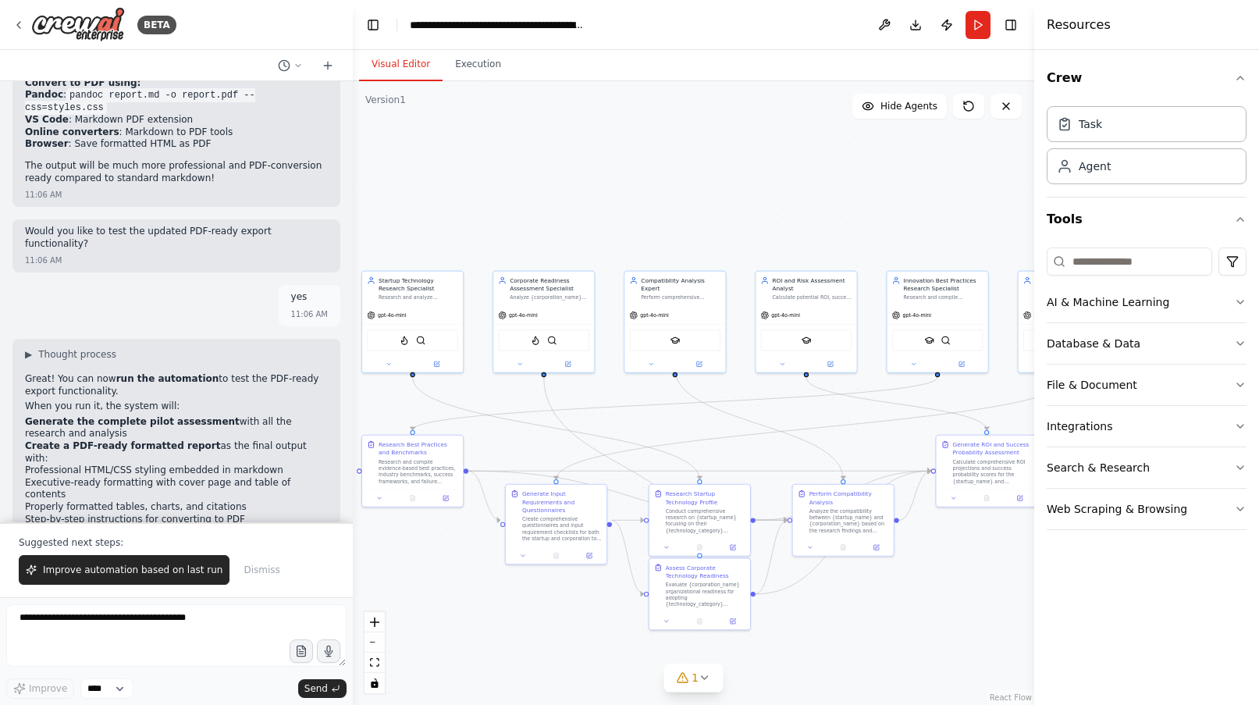
scroll to position [6958, 0]
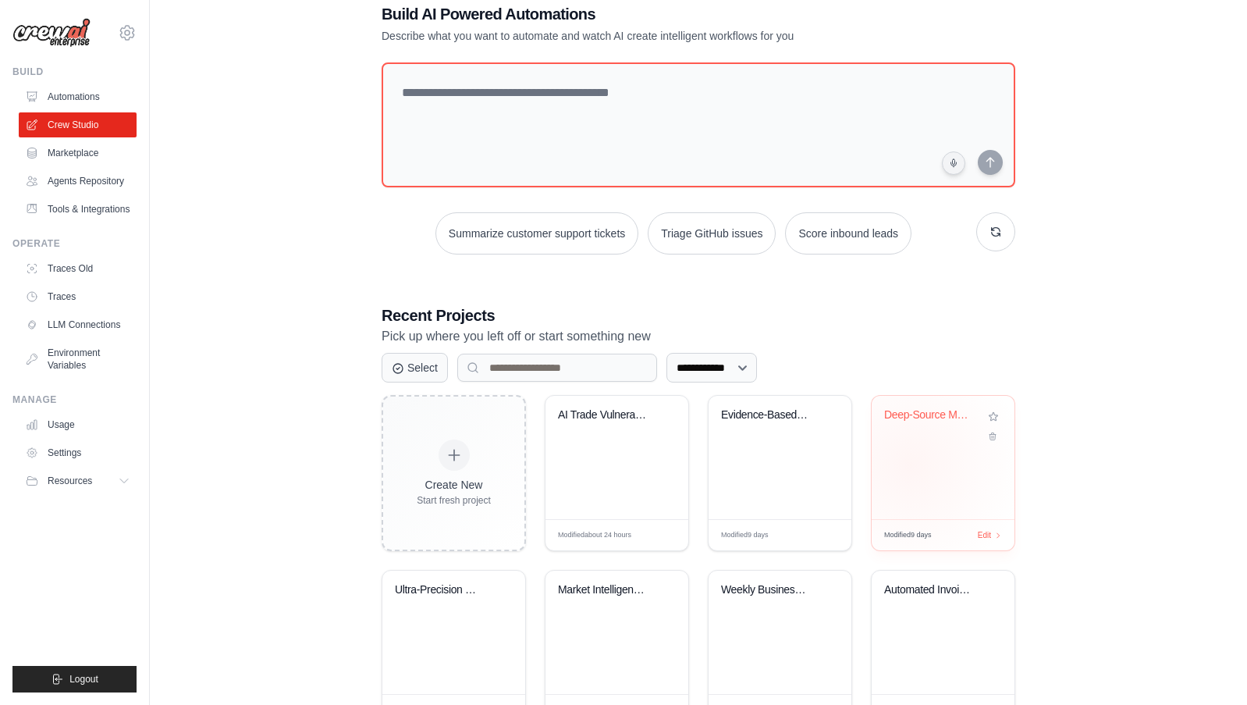
scroll to position [98, 0]
